Goal: Task Accomplishment & Management: Use online tool/utility

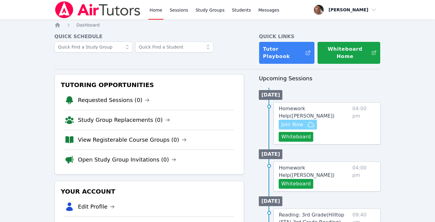
click at [303, 121] on span "Join Now" at bounding box center [292, 124] width 22 height 7
click at [264, 9] on span "Messages" at bounding box center [268, 10] width 21 height 6
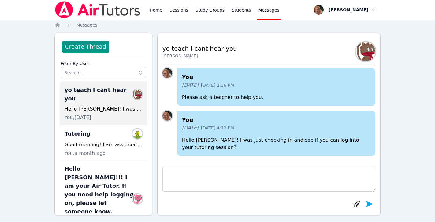
click at [191, 183] on textarea at bounding box center [268, 179] width 213 height 26
type textarea "Hey Alivia! Are you coming today?"
click at [370, 206] on icon "submit" at bounding box center [368, 204] width 7 height 7
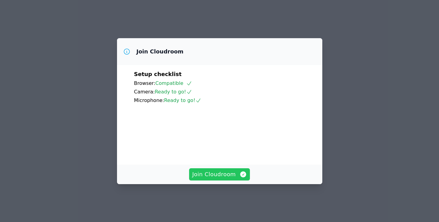
click at [237, 179] on span "Join Cloudroom" at bounding box center [219, 174] width 55 height 9
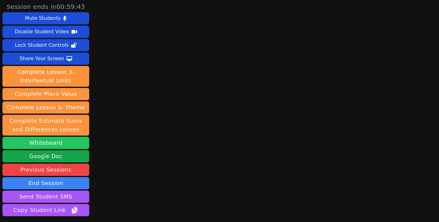
click at [67, 141] on button "Whiteboard" at bounding box center [45, 143] width 87 height 12
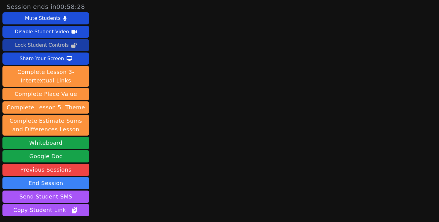
scroll to position [47, 0]
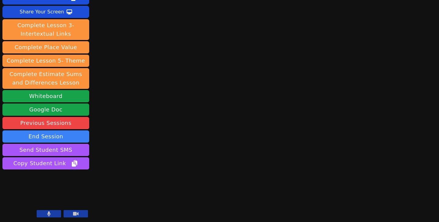
click at [50, 215] on icon at bounding box center [49, 214] width 4 height 5
click at [50, 215] on icon at bounding box center [49, 214] width 6 height 5
click at [50, 214] on icon at bounding box center [49, 214] width 4 height 5
click at [408, 104] on div "Session ends in 00:25:26 Mute Students Disable Student Video Lock Student Contr…" at bounding box center [219, 64] width 439 height 222
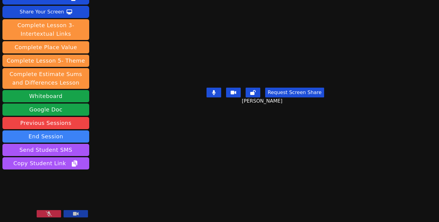
click at [50, 211] on button at bounding box center [49, 213] width 24 height 7
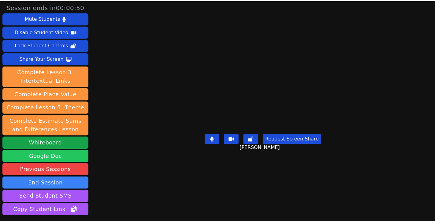
scroll to position [39, 0]
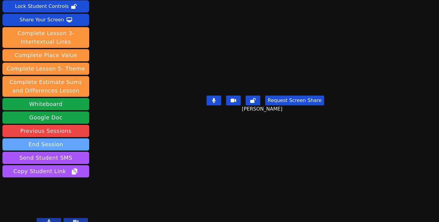
click at [56, 146] on button "End Session" at bounding box center [45, 145] width 87 height 12
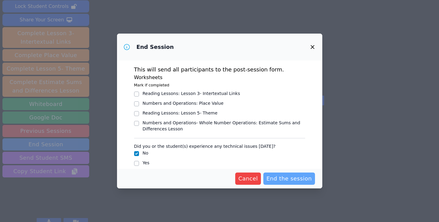
click at [283, 179] on span "End the session" at bounding box center [290, 179] width 46 height 9
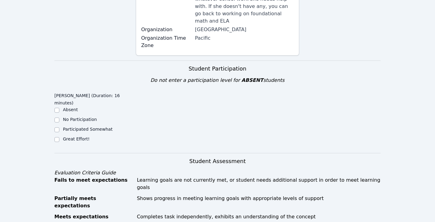
scroll to position [163, 0]
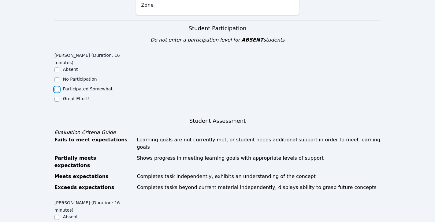
click at [58, 87] on input "Participated Somewhat" at bounding box center [56, 89] width 5 height 5
checkbox input "true"
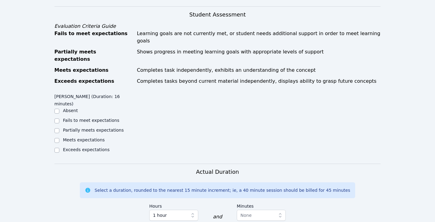
scroll to position [310, 0]
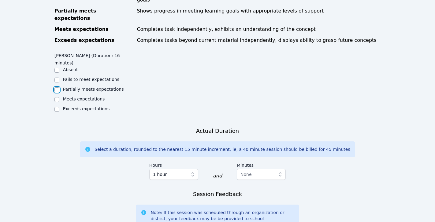
click at [56, 87] on input "Partially meets expectations" at bounding box center [56, 89] width 5 height 5
checkbox input "true"
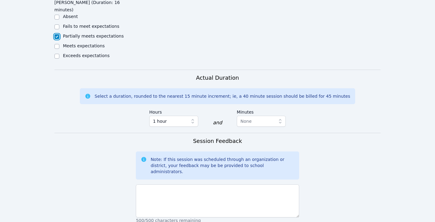
scroll to position [364, 0]
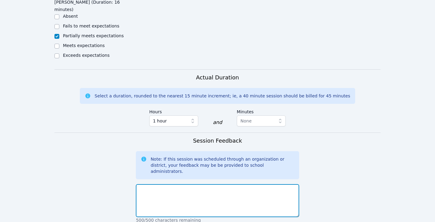
click at [189, 184] on textarea at bounding box center [217, 200] width 163 height 33
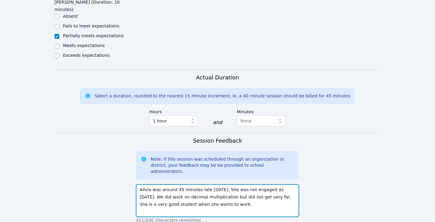
type textarea "Alivia was around 45 minutes late [DATE]. She was not engaged as [DATE]. We did…"
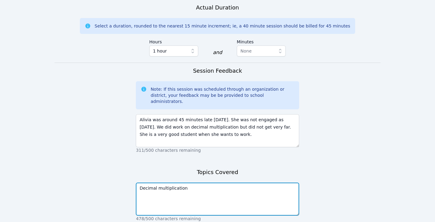
scroll to position [444, 0]
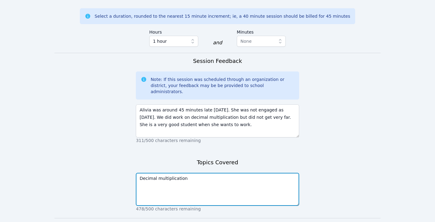
type textarea "Decimal multiplication"
